Goal: Register for event/course

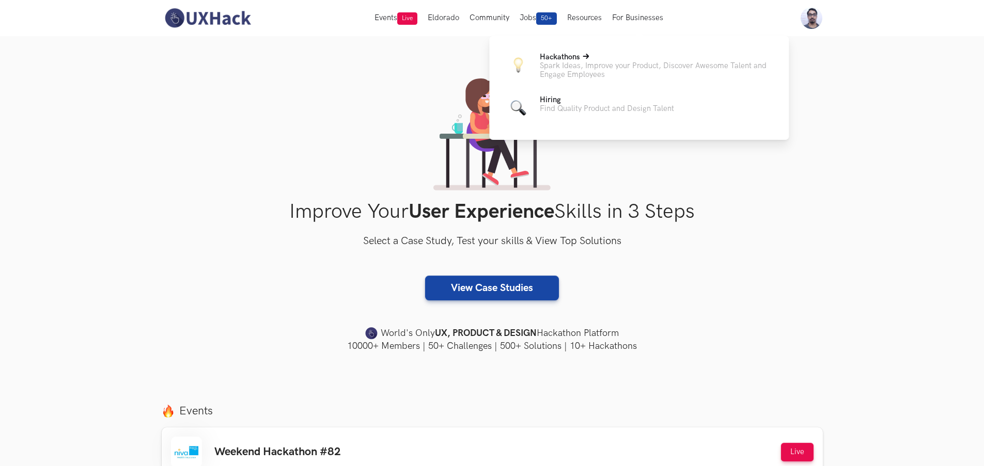
click at [597, 56] on p "Hackathons" at bounding box center [656, 57] width 232 height 9
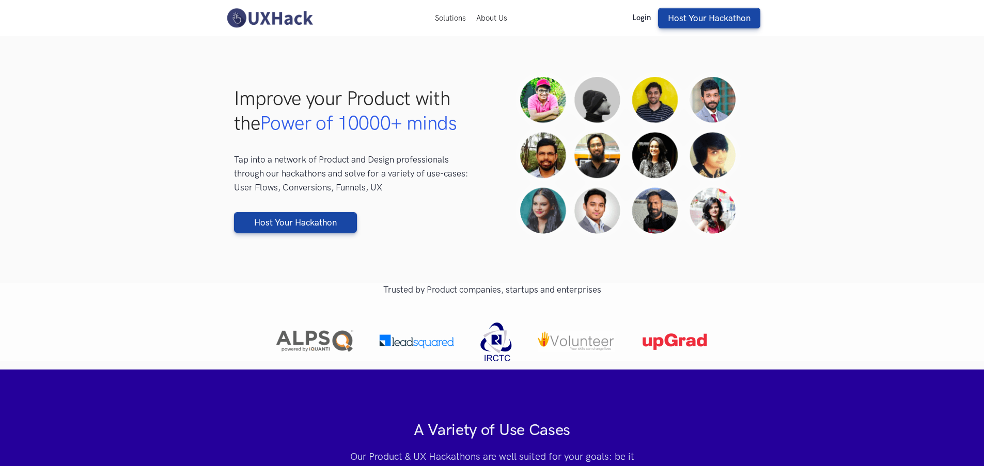
click at [644, 20] on link "Login" at bounding box center [641, 17] width 29 height 9
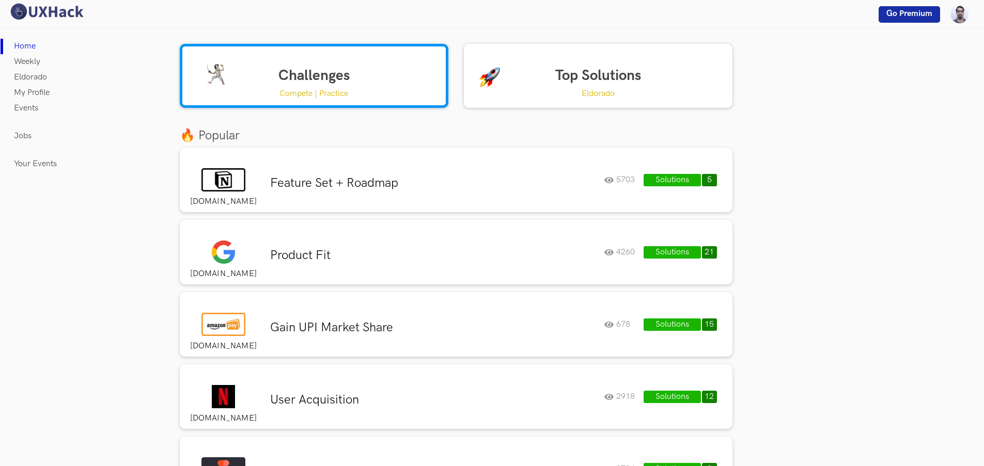
click at [311, 97] on p "Compete | Practice" at bounding box center [313, 93] width 69 height 13
click at [52, 7] on img at bounding box center [46, 12] width 77 height 18
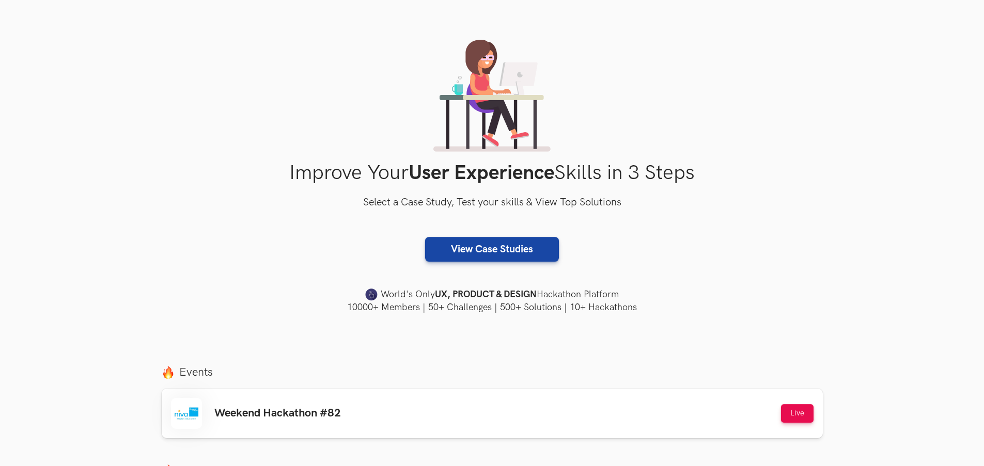
scroll to position [91, 0]
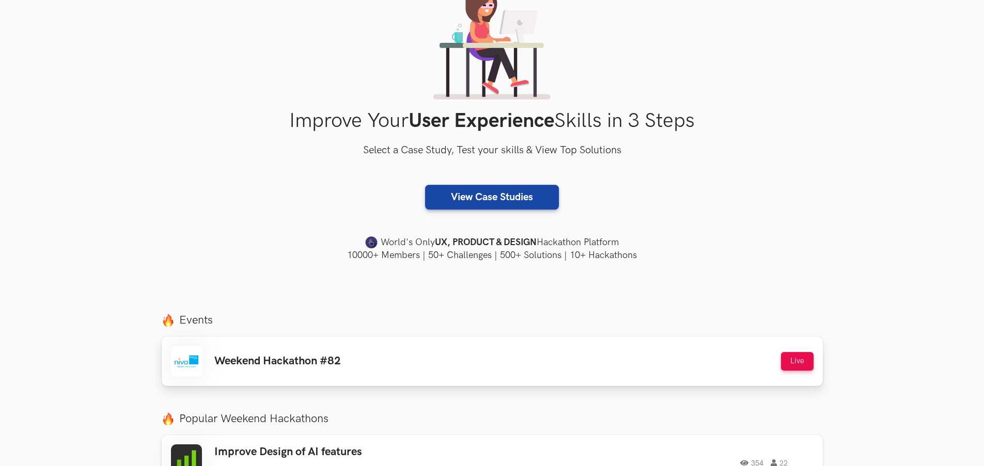
click at [270, 367] on h3 "Weekend Hackathon #82" at bounding box center [277, 361] width 126 height 13
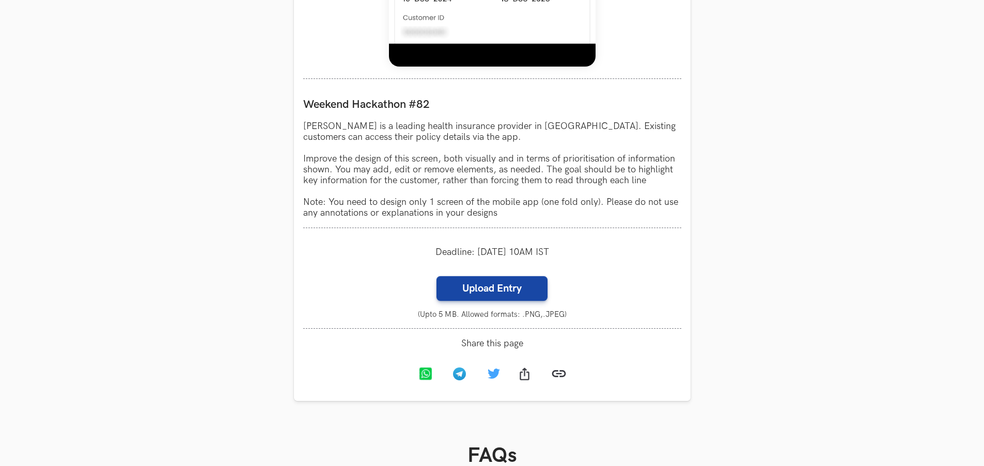
scroll to position [867, 0]
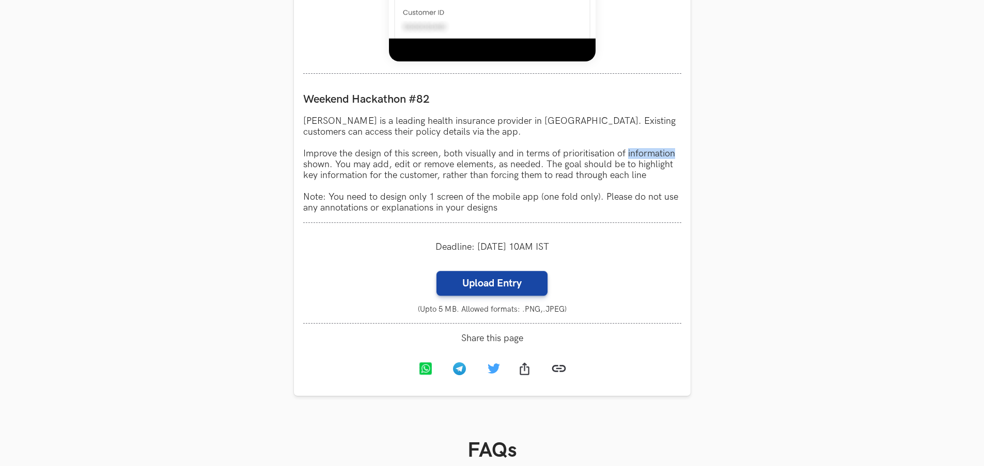
click at [614, 161] on p "[PERSON_NAME] is a leading health insurance provider in [GEOGRAPHIC_DATA]. Exis…" at bounding box center [492, 165] width 378 height 98
click at [599, 172] on p "[PERSON_NAME] is a leading health insurance provider in [GEOGRAPHIC_DATA]. Exis…" at bounding box center [492, 165] width 378 height 98
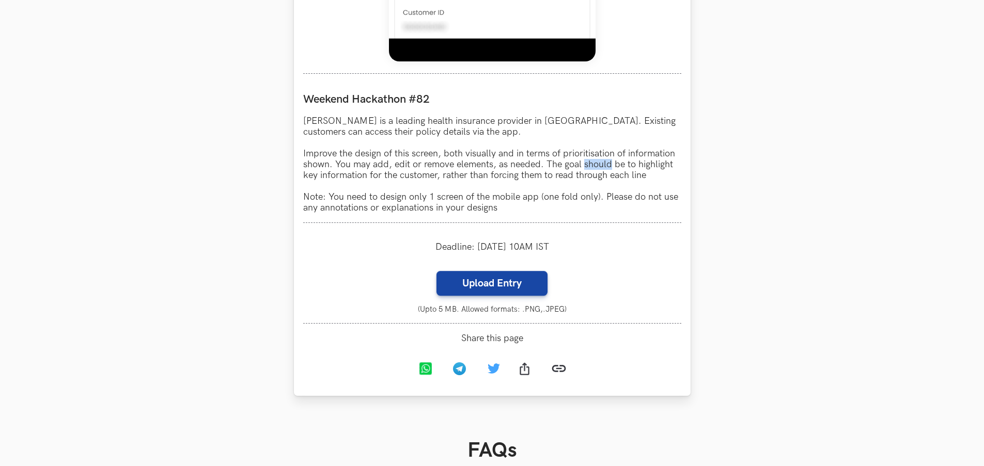
click at [599, 172] on p "[PERSON_NAME] is a leading health insurance provider in [GEOGRAPHIC_DATA]. Exis…" at bounding box center [492, 165] width 378 height 98
click at [555, 173] on p "[PERSON_NAME] is a leading health insurance provider in [GEOGRAPHIC_DATA]. Exis…" at bounding box center [492, 165] width 378 height 98
click at [556, 173] on p "[PERSON_NAME] is a leading health insurance provider in [GEOGRAPHIC_DATA]. Exis…" at bounding box center [492, 165] width 378 height 98
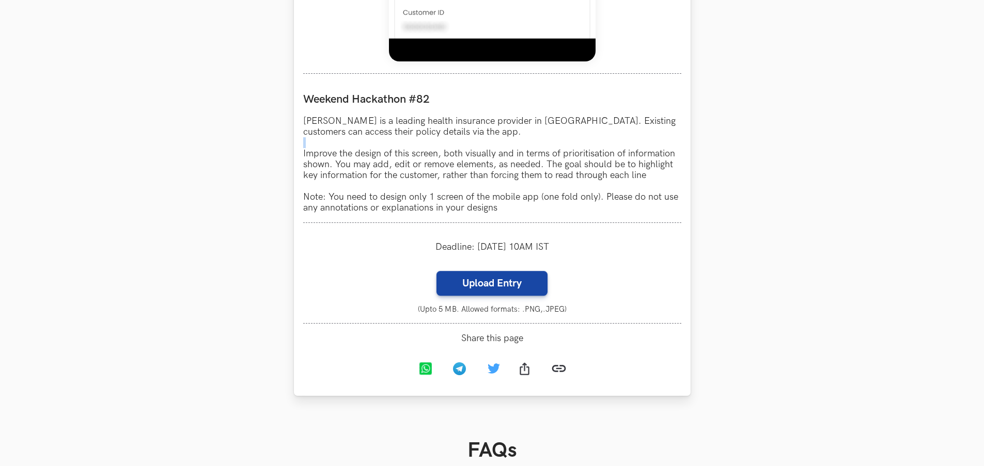
click at [607, 163] on p "[PERSON_NAME] is a leading health insurance provider in [GEOGRAPHIC_DATA]. Exis…" at bounding box center [492, 165] width 378 height 98
click at [605, 166] on p "[PERSON_NAME] is a leading health insurance provider in [GEOGRAPHIC_DATA]. Exis…" at bounding box center [492, 165] width 378 height 98
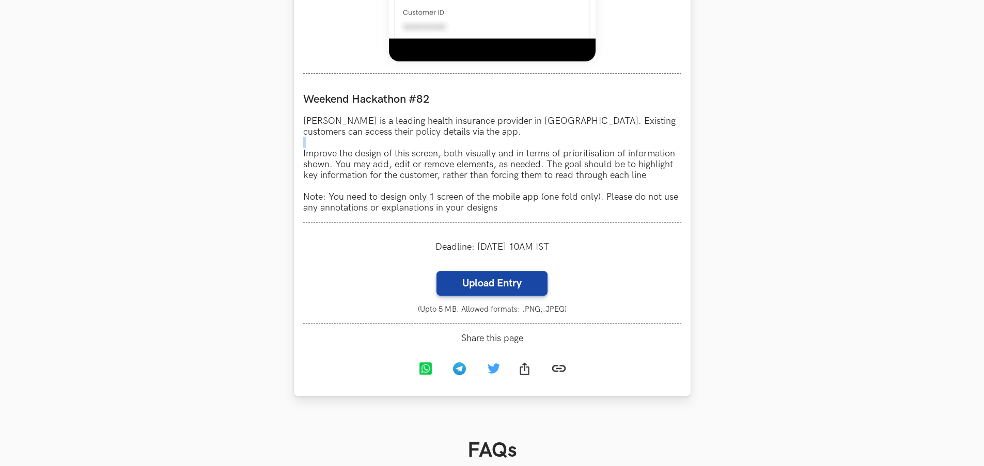
click at [605, 166] on p "[PERSON_NAME] is a leading health insurance provider in [GEOGRAPHIC_DATA]. Exis…" at bounding box center [492, 165] width 378 height 98
click at [522, 170] on p "[PERSON_NAME] is a leading health insurance provider in [GEOGRAPHIC_DATA]. Exis…" at bounding box center [492, 165] width 378 height 98
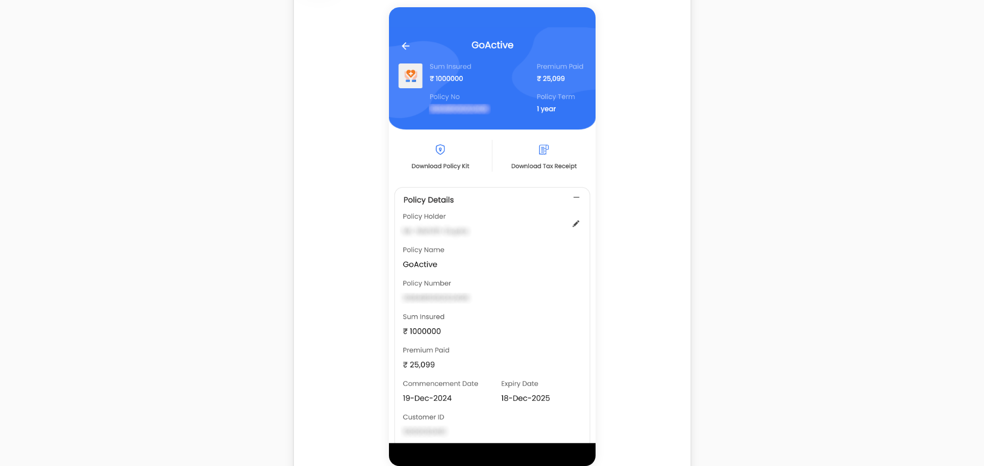
scroll to position [471, 0]
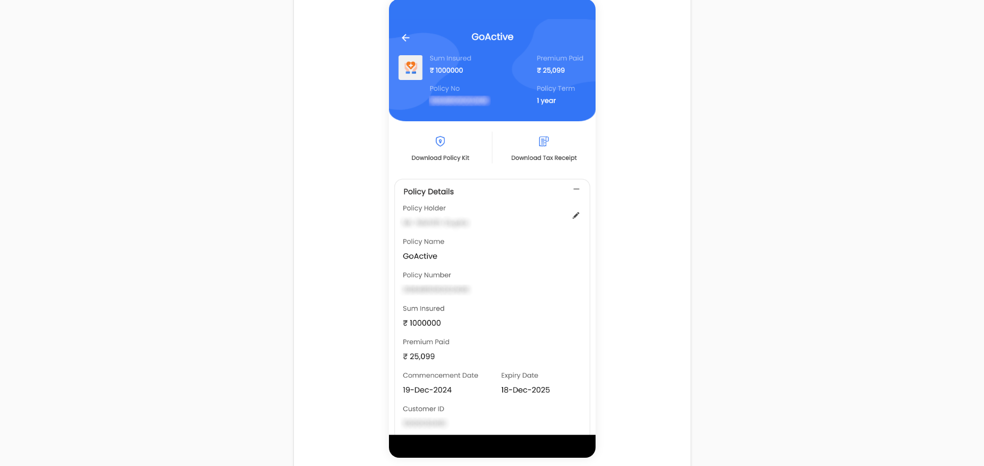
click at [821, 192] on section "Weekend Hackathons One screen, one product, one weekend Use your design chops t…" at bounding box center [492, 392] width 984 height 1655
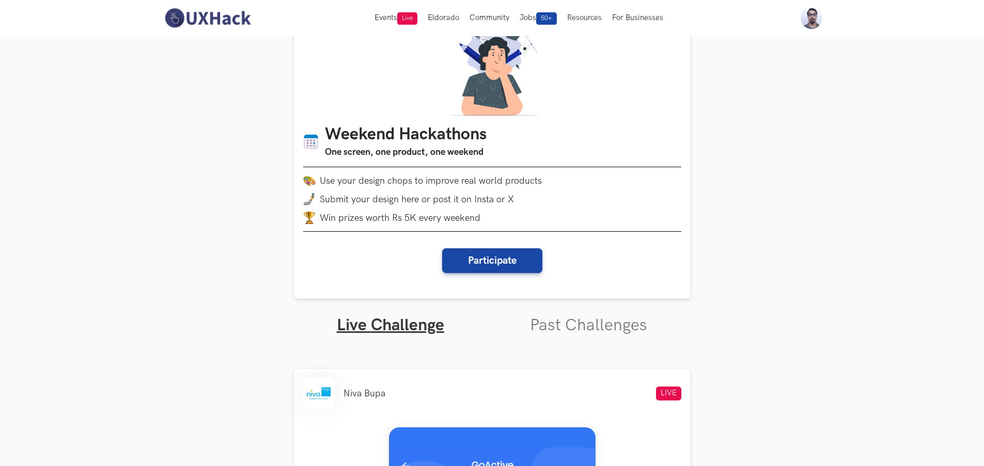
scroll to position [0, 0]
